Goal: Task Accomplishment & Management: Manage account settings

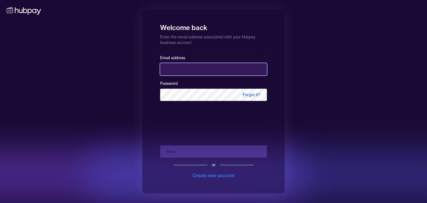
type input "**********"
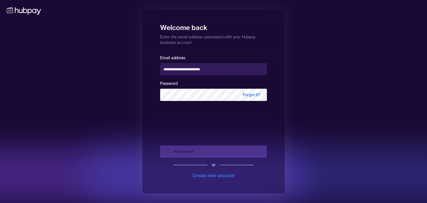
click at [232, 148] on div "Please wait or Create new account" at bounding box center [213, 160] width 107 height 38
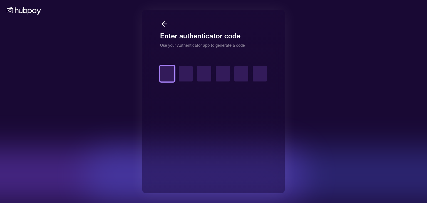
click at [164, 70] on input "text" at bounding box center [167, 74] width 14 height 16
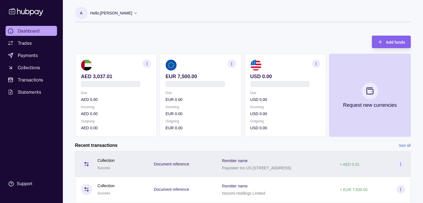
scroll to position [93, 0]
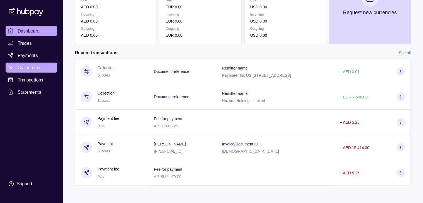
click at [31, 67] on span "Collections" at bounding box center [29, 67] width 22 height 7
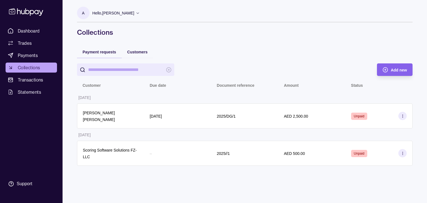
click at [400, 113] on section at bounding box center [403, 116] width 8 height 8
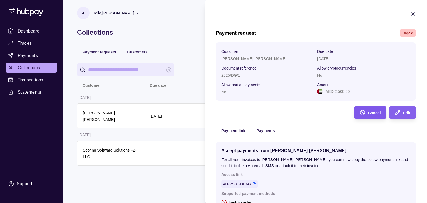
click at [369, 113] on span "Cancel" at bounding box center [374, 113] width 13 height 4
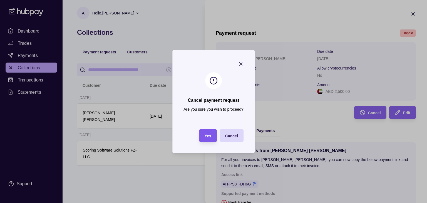
click at [209, 135] on span "Yes" at bounding box center [208, 136] width 7 height 4
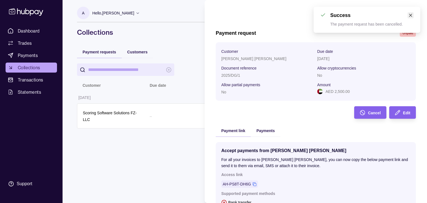
click at [413, 14] on link "Close" at bounding box center [411, 15] width 6 height 6
click at [412, 14] on icon "button" at bounding box center [413, 14] width 3 height 3
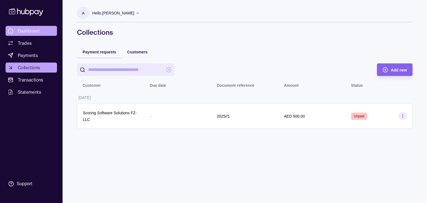
click at [36, 28] on span "Dashboard" at bounding box center [29, 31] width 22 height 7
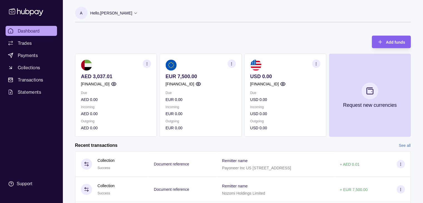
click at [316, 61] on section "button" at bounding box center [316, 64] width 8 height 8
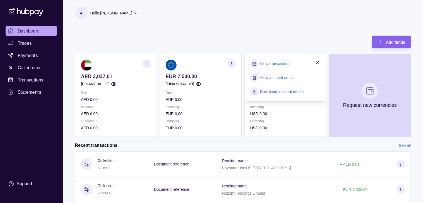
click at [281, 77] on link "View account details" at bounding box center [277, 78] width 35 height 6
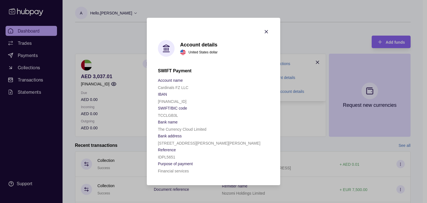
click at [267, 30] on icon "button" at bounding box center [266, 31] width 3 height 3
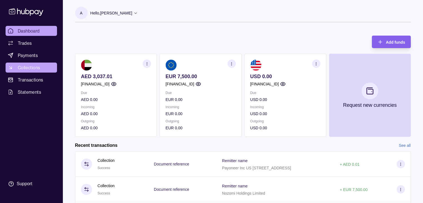
click at [29, 65] on span "Collections" at bounding box center [29, 67] width 22 height 7
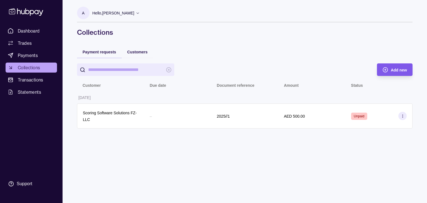
click at [388, 70] on icon "button" at bounding box center [386, 70] width 6 height 6
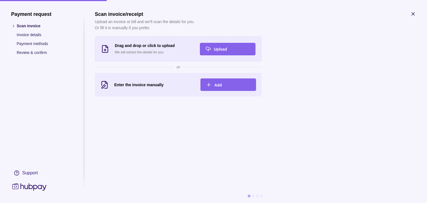
click at [32, 44] on p "Payment methods" at bounding box center [45, 44] width 56 height 6
click at [413, 12] on icon "button" at bounding box center [414, 14] width 6 height 6
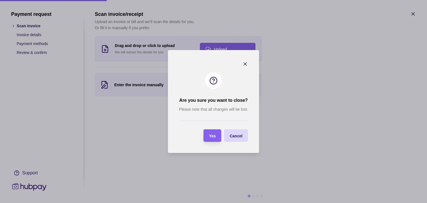
click at [204, 144] on section "Are you sure you want to close? Please note that all changes will be lost. Yes …" at bounding box center [213, 101] width 91 height 103
click at [214, 132] on div "Yes" at bounding box center [212, 135] width 7 height 7
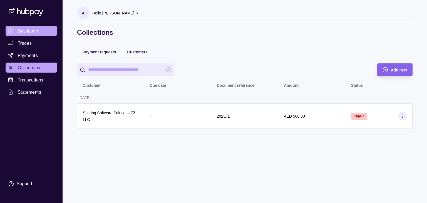
click at [23, 33] on span "Dashboard" at bounding box center [29, 31] width 22 height 7
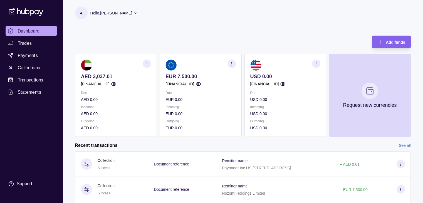
click at [315, 66] on section "button" at bounding box center [316, 64] width 8 height 8
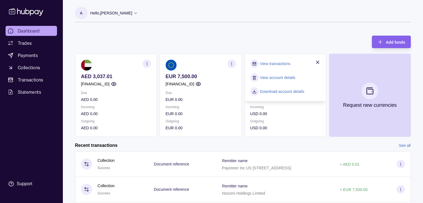
click at [276, 77] on link "View account details" at bounding box center [277, 78] width 35 height 6
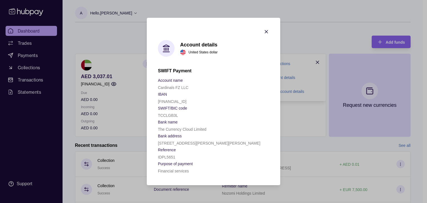
click at [184, 101] on p "[FINANCIAL_ID]" at bounding box center [172, 101] width 29 height 4
copy p "[FINANCIAL_ID]"
click at [263, 31] on section "Account details United States dollar SWIFT Payment Account name Cardinals FZ LL…" at bounding box center [214, 101] width 134 height 167
click at [267, 31] on icon "button" at bounding box center [267, 32] width 6 height 6
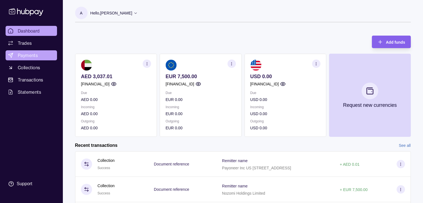
click at [34, 51] on link "Payments" at bounding box center [31, 55] width 51 height 10
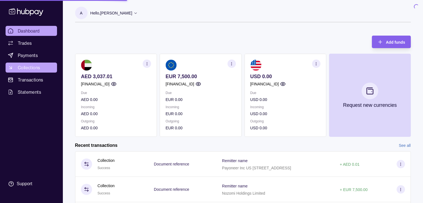
click at [28, 65] on span "Collections" at bounding box center [29, 67] width 22 height 7
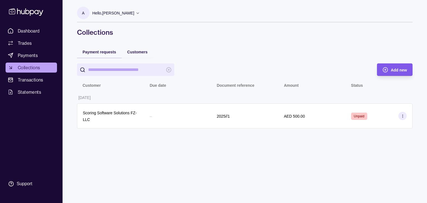
click at [382, 66] on div "Add new" at bounding box center [390, 69] width 33 height 13
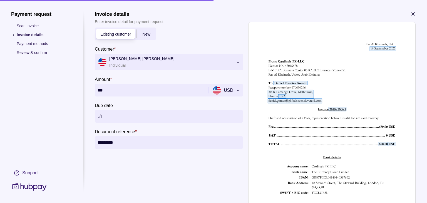
click at [156, 115] on button "Due date" at bounding box center [169, 116] width 148 height 13
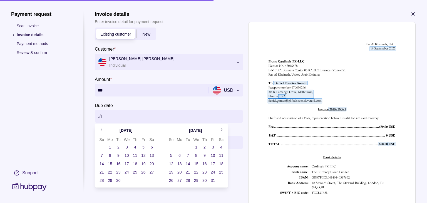
click at [135, 162] on button "18" at bounding box center [135, 164] width 8 height 8
click at [144, 99] on section "**********" at bounding box center [169, 88] width 148 height 121
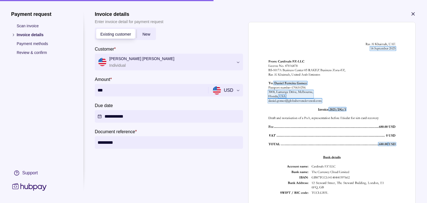
scroll to position [50, 0]
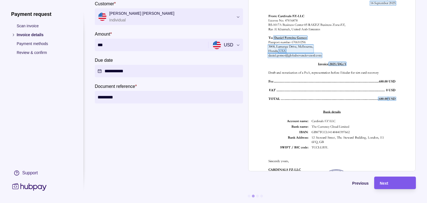
click at [400, 180] on div "Next" at bounding box center [395, 183] width 31 height 7
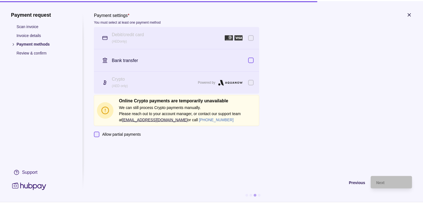
scroll to position [0, 0]
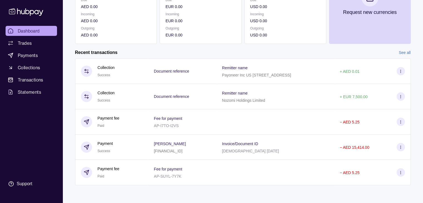
scroll to position [1, 0]
